Goal: Task Accomplishment & Management: Use online tool/utility

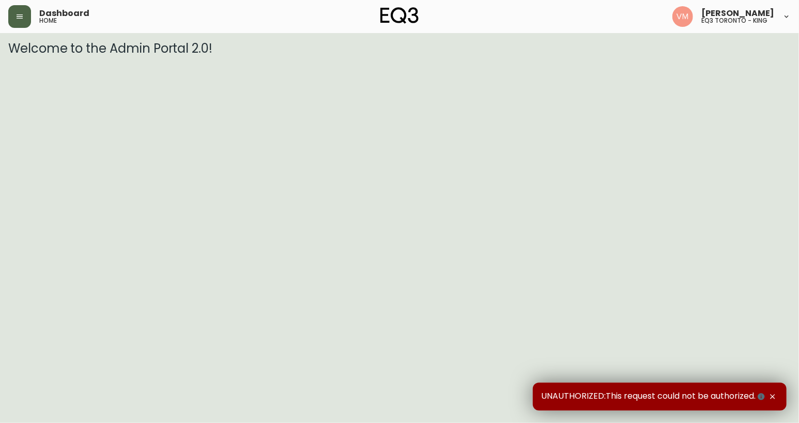
click at [19, 6] on button "button" at bounding box center [19, 16] width 23 height 23
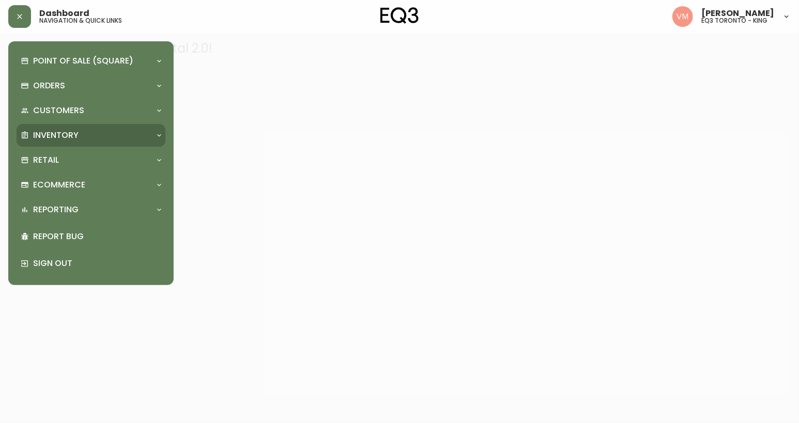
click at [33, 138] on p "Inventory" at bounding box center [55, 135] width 45 height 11
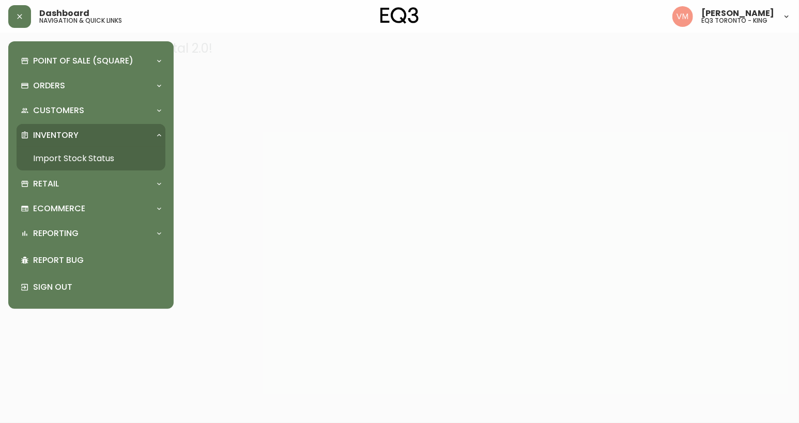
click at [41, 158] on link "Import Stock Status" at bounding box center [91, 159] width 149 height 24
